Goal: Task Accomplishment & Management: Manage account settings

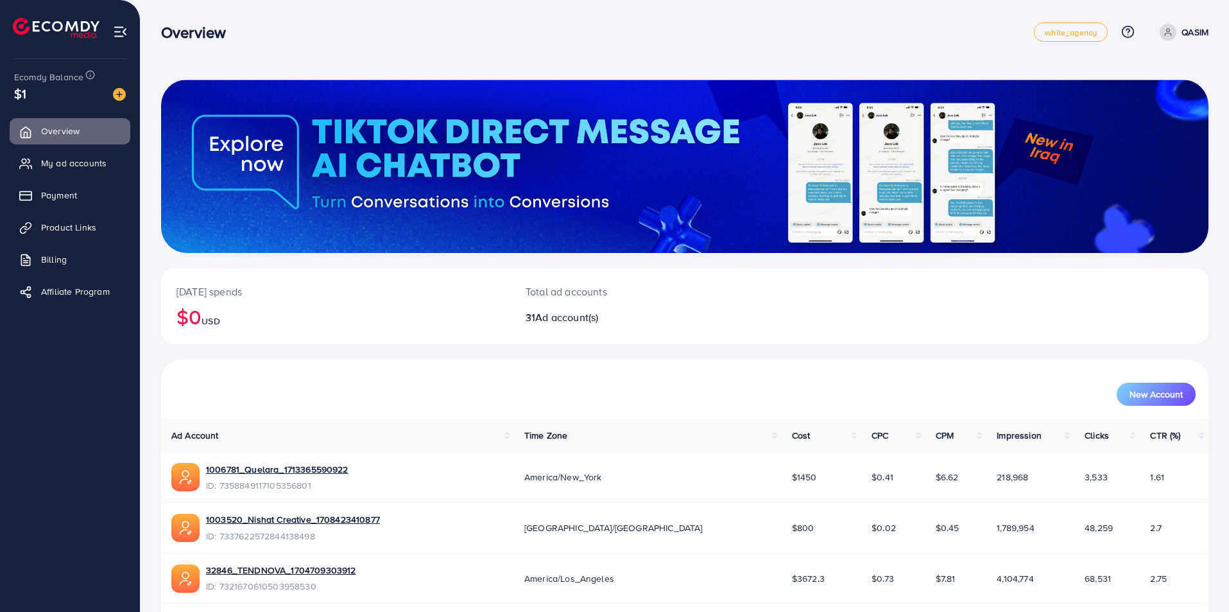
scroll to position [409, 0]
click at [33, 231] on icon at bounding box center [28, 227] width 13 height 13
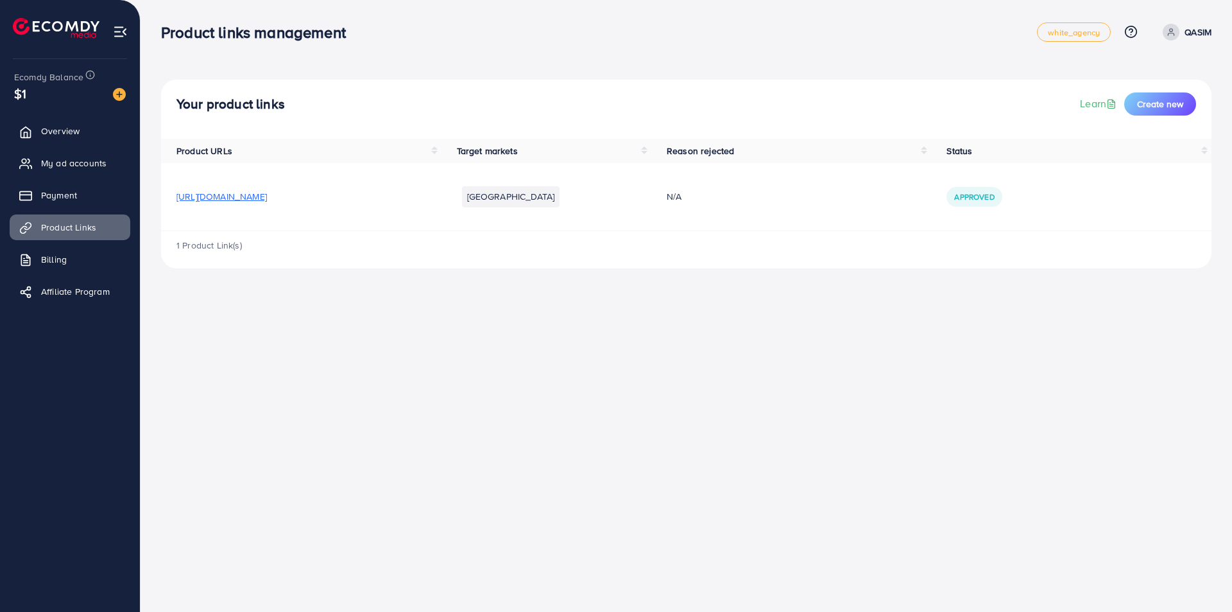
click at [267, 192] on span "https://www.noovamart.store/" at bounding box center [221, 196] width 90 height 13
click at [985, 198] on span "Approved" at bounding box center [974, 196] width 40 height 11
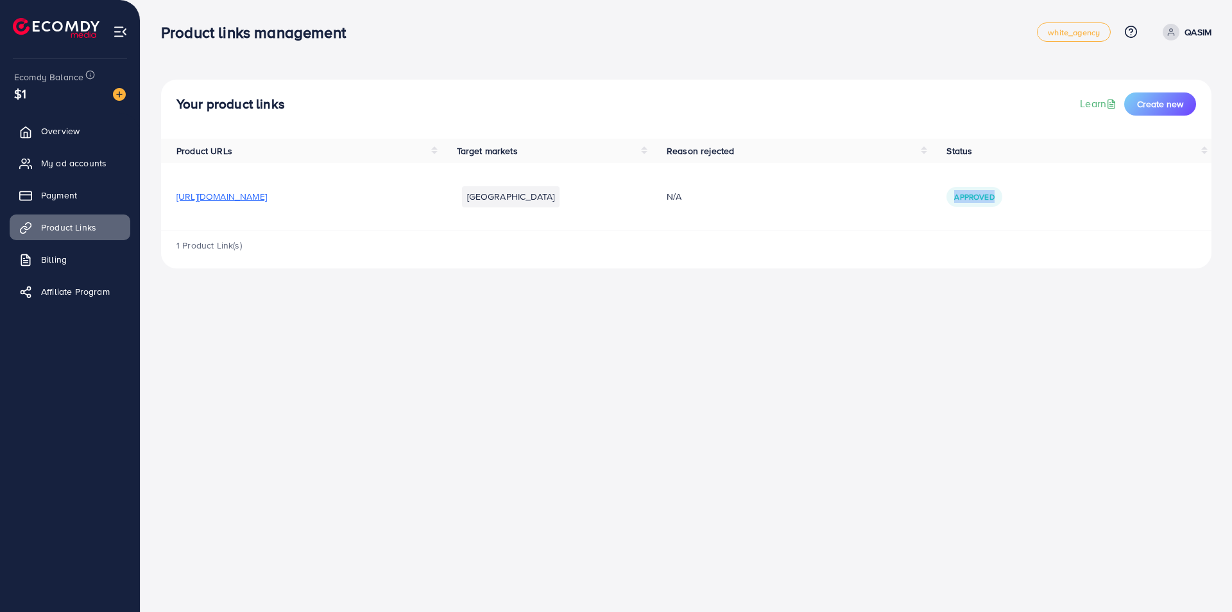
click at [985, 198] on span "Approved" at bounding box center [974, 196] width 40 height 11
click at [937, 241] on div "1 Product Link(s)" at bounding box center [686, 249] width 1050 height 37
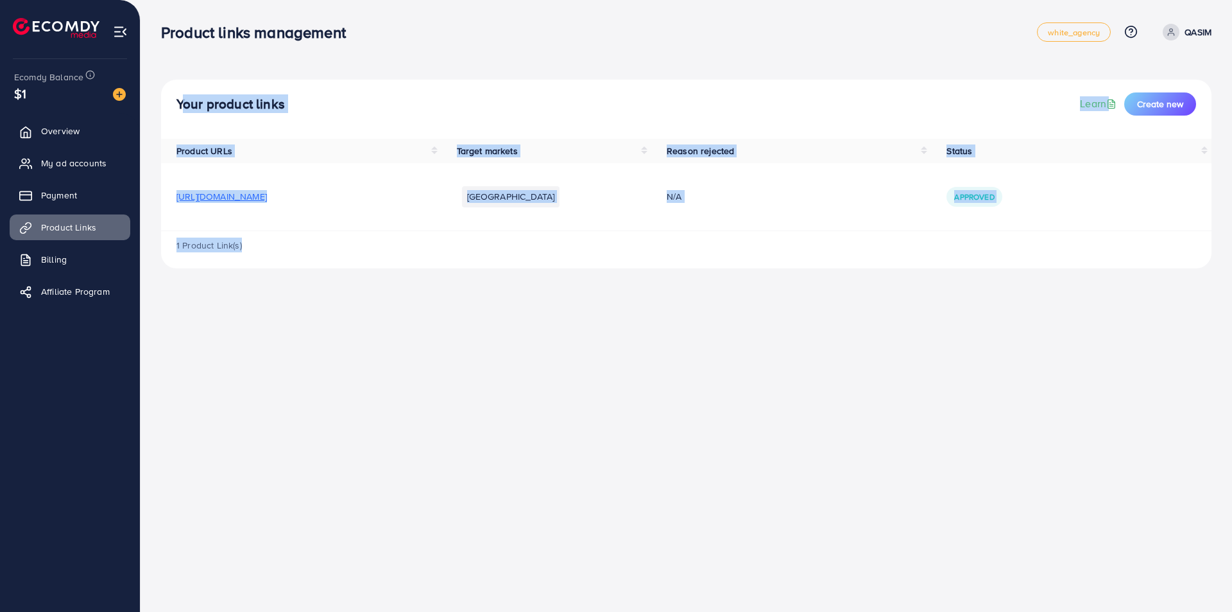
drag, startPoint x: 149, startPoint y: 21, endPoint x: 286, endPoint y: 456, distance: 456.8
click at [286, 456] on div "Product links management white_agency Help Center Contact Support Plans and Pri…" at bounding box center [616, 306] width 1232 height 612
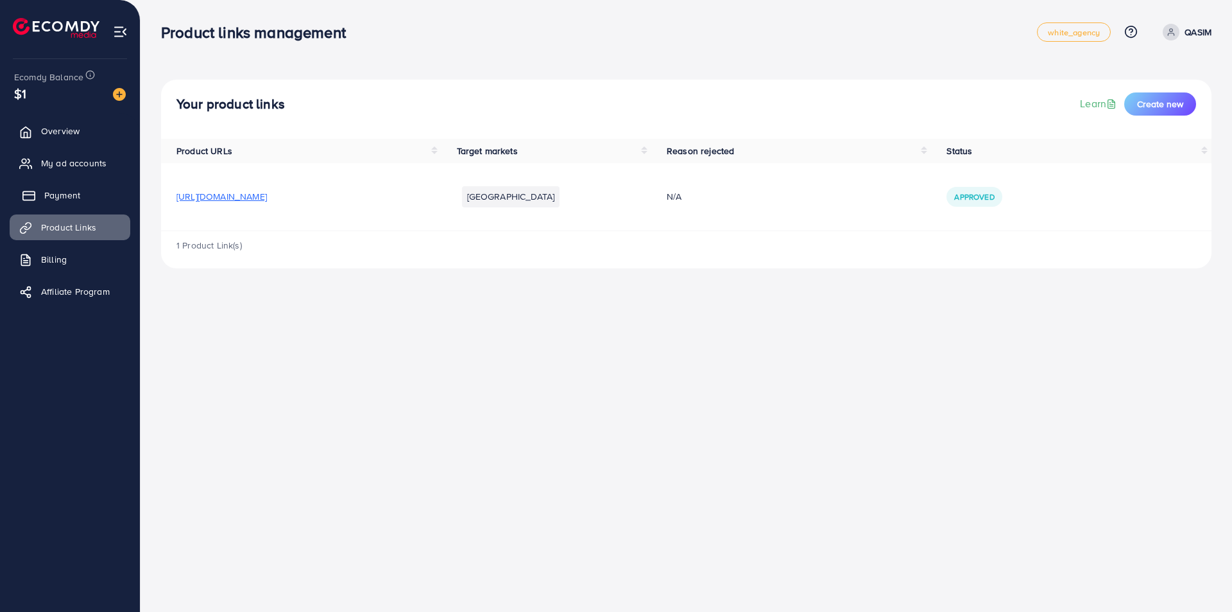
click at [73, 192] on span "Payment" at bounding box center [62, 195] width 36 height 13
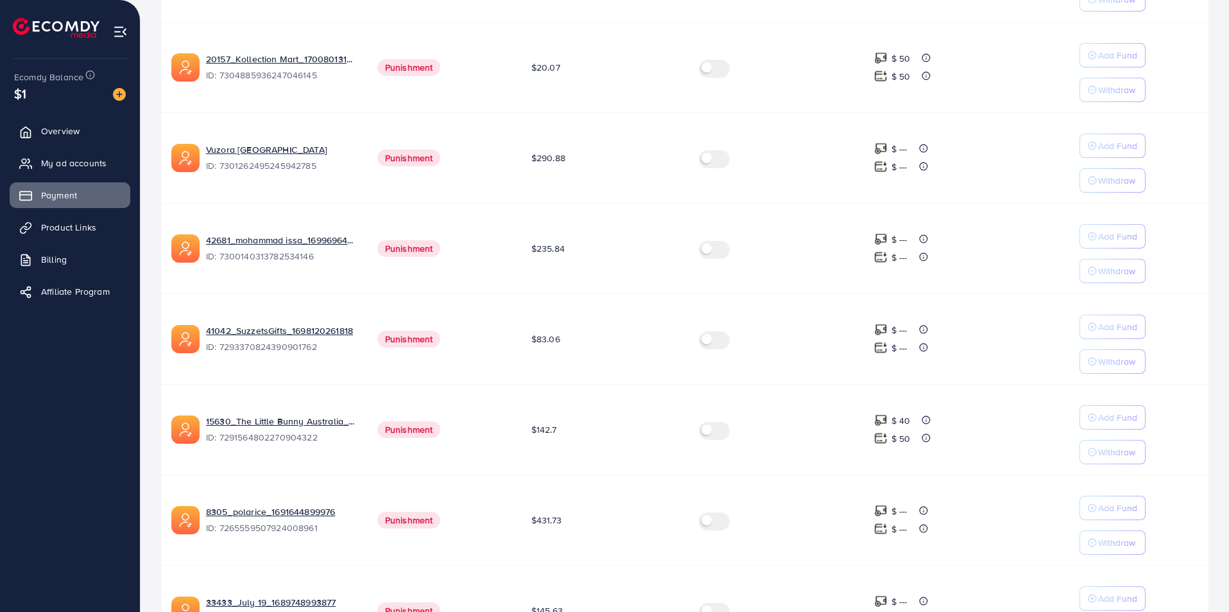
scroll to position [687, 0]
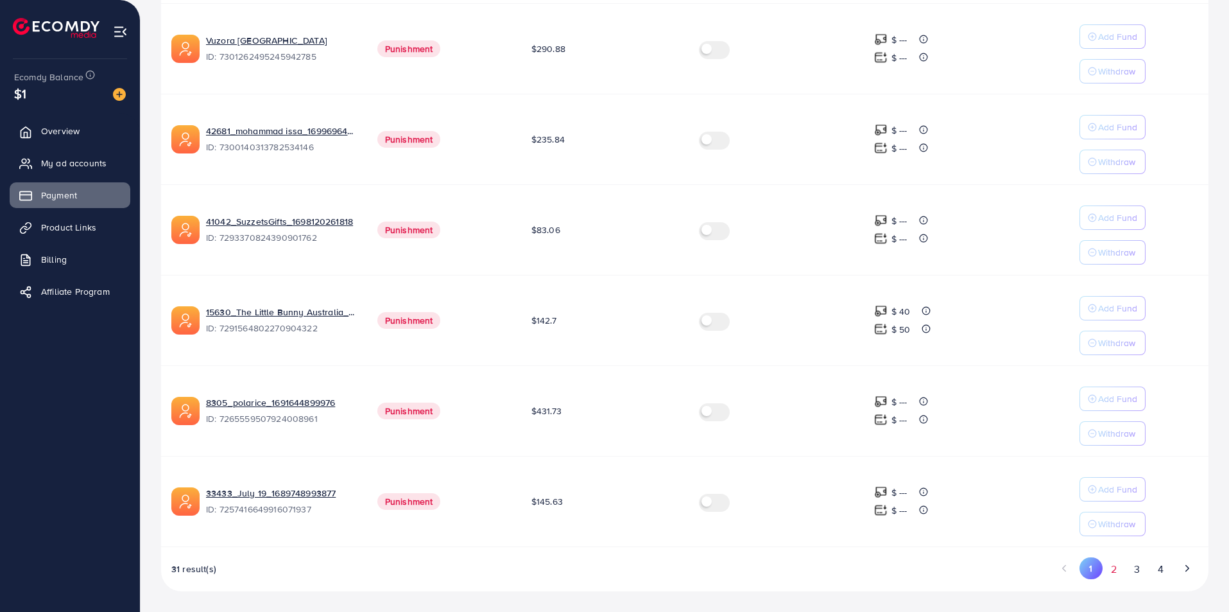
click at [1110, 570] on button "2" at bounding box center [1113, 569] width 23 height 24
click at [1110, 570] on div "Ad account Ad Account Status Ad Account Balance Auto top-up Threshold informati…" at bounding box center [684, 98] width 1047 height 985
click at [1136, 566] on button "3" at bounding box center [1136, 569] width 23 height 24
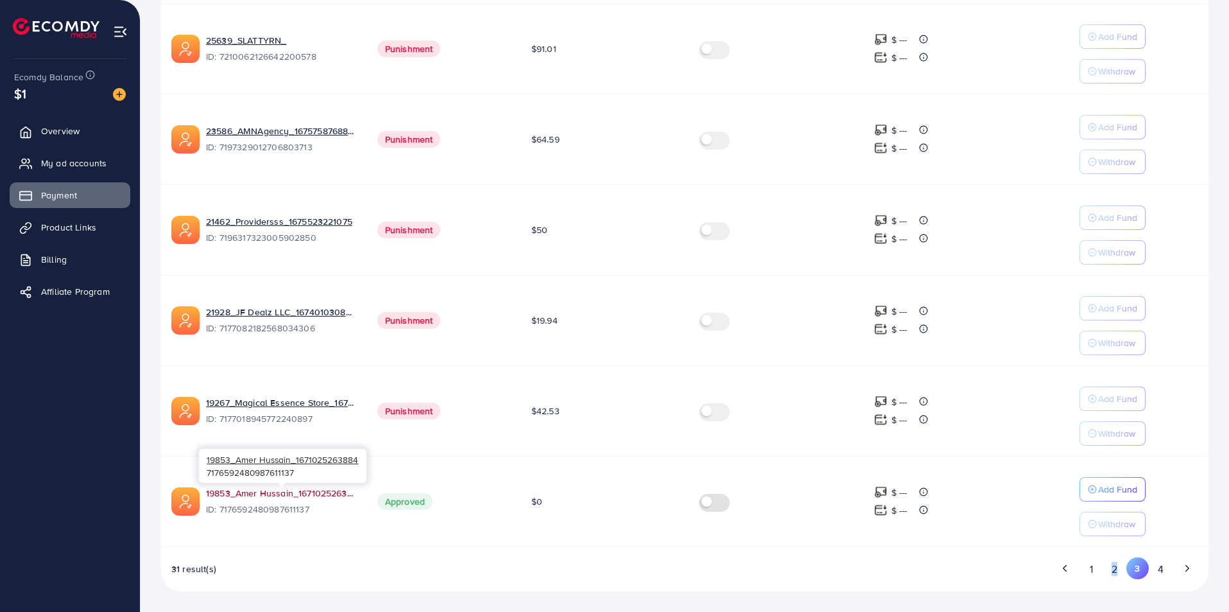
click at [330, 495] on link "19853_Amer Hussain_1671025263884" at bounding box center [281, 492] width 151 height 13
